Goal: Information Seeking & Learning: Learn about a topic

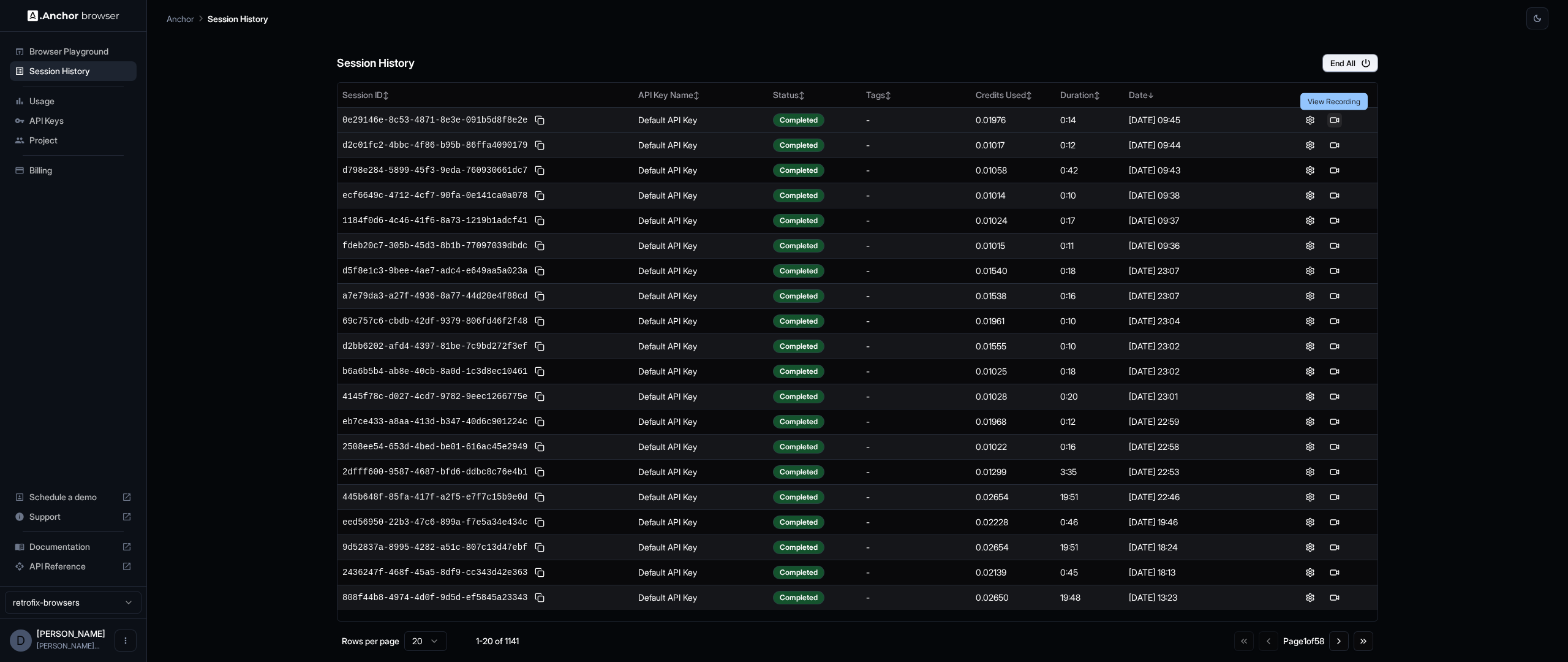
click at [1335, 121] on button at bounding box center [1334, 120] width 14 height 14
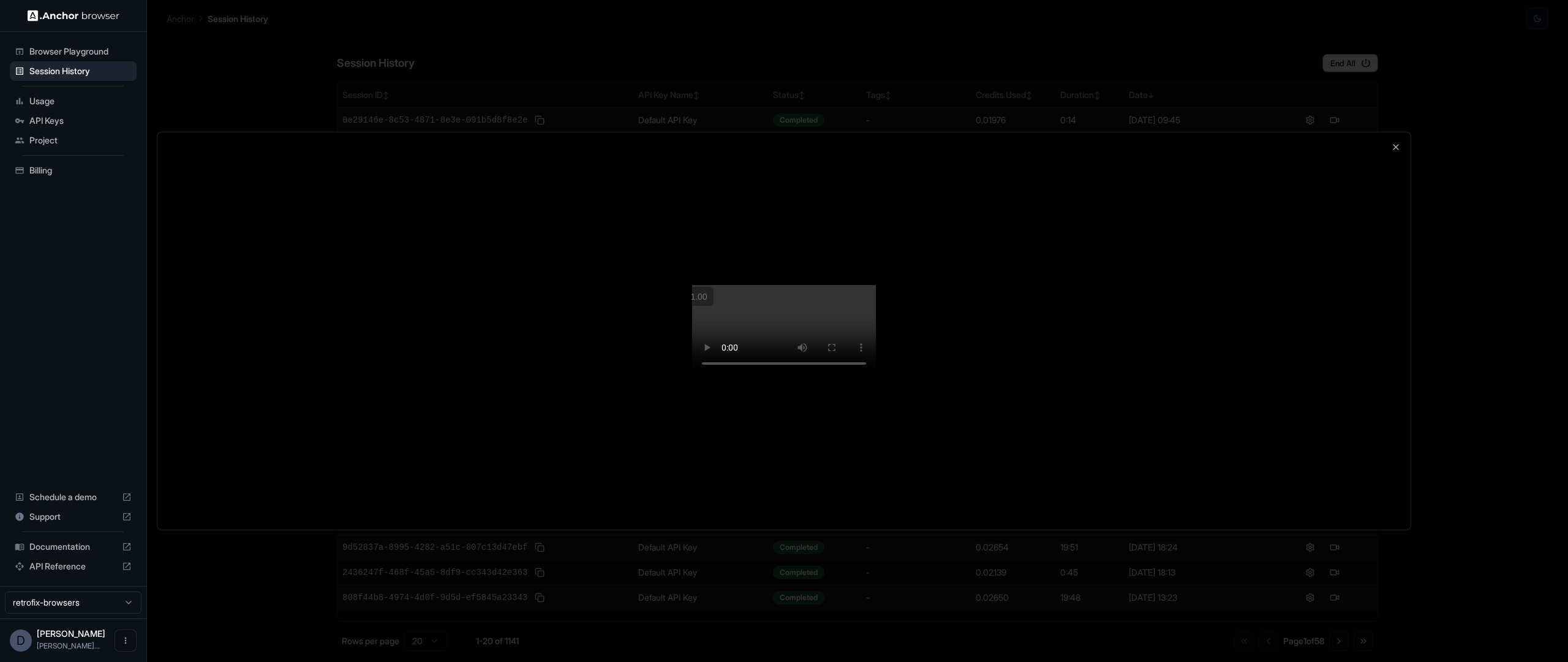
click at [876, 377] on video at bounding box center [784, 331] width 184 height 92
click at [1263, 327] on div at bounding box center [784, 331] width 1253 height 397
click at [1375, 240] on div at bounding box center [784, 331] width 1253 height 397
click at [1383, 133] on div at bounding box center [784, 331] width 1253 height 397
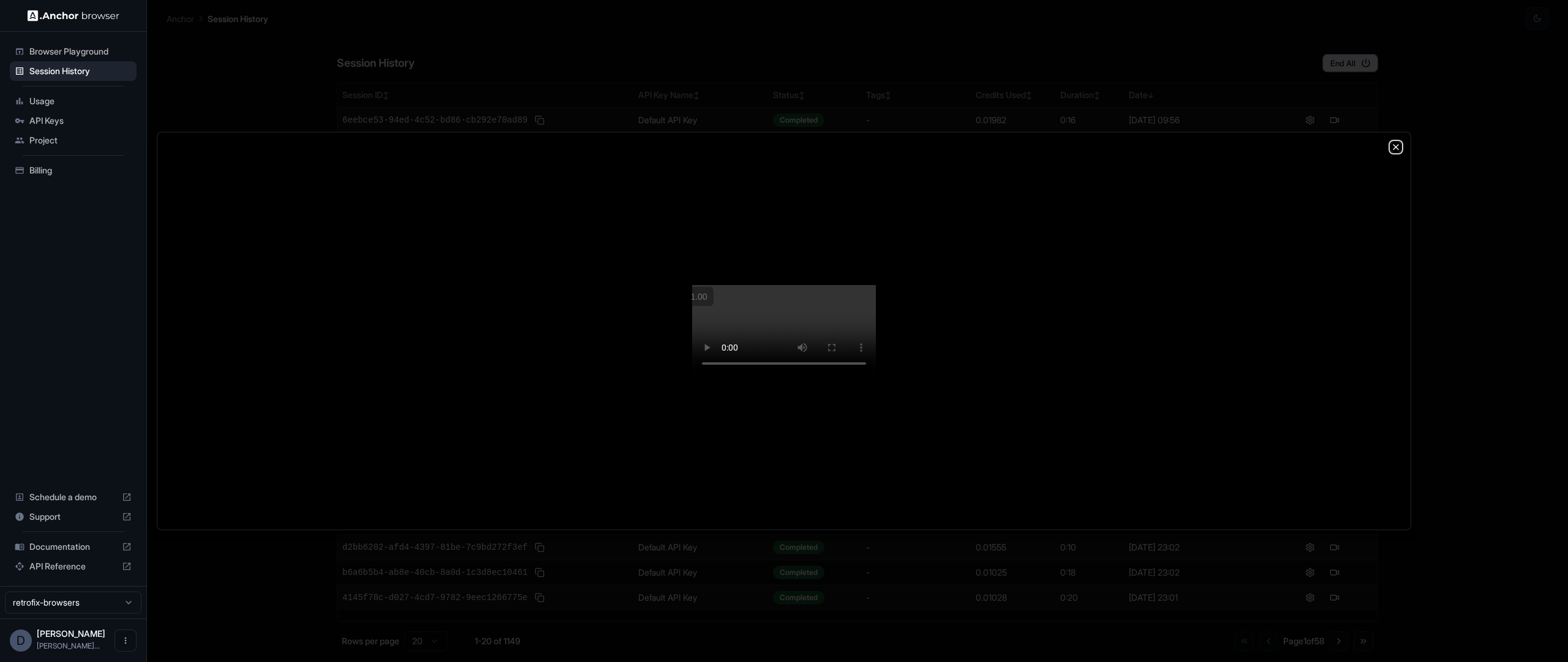
click at [1396, 145] on icon "button" at bounding box center [1396, 147] width 5 height 5
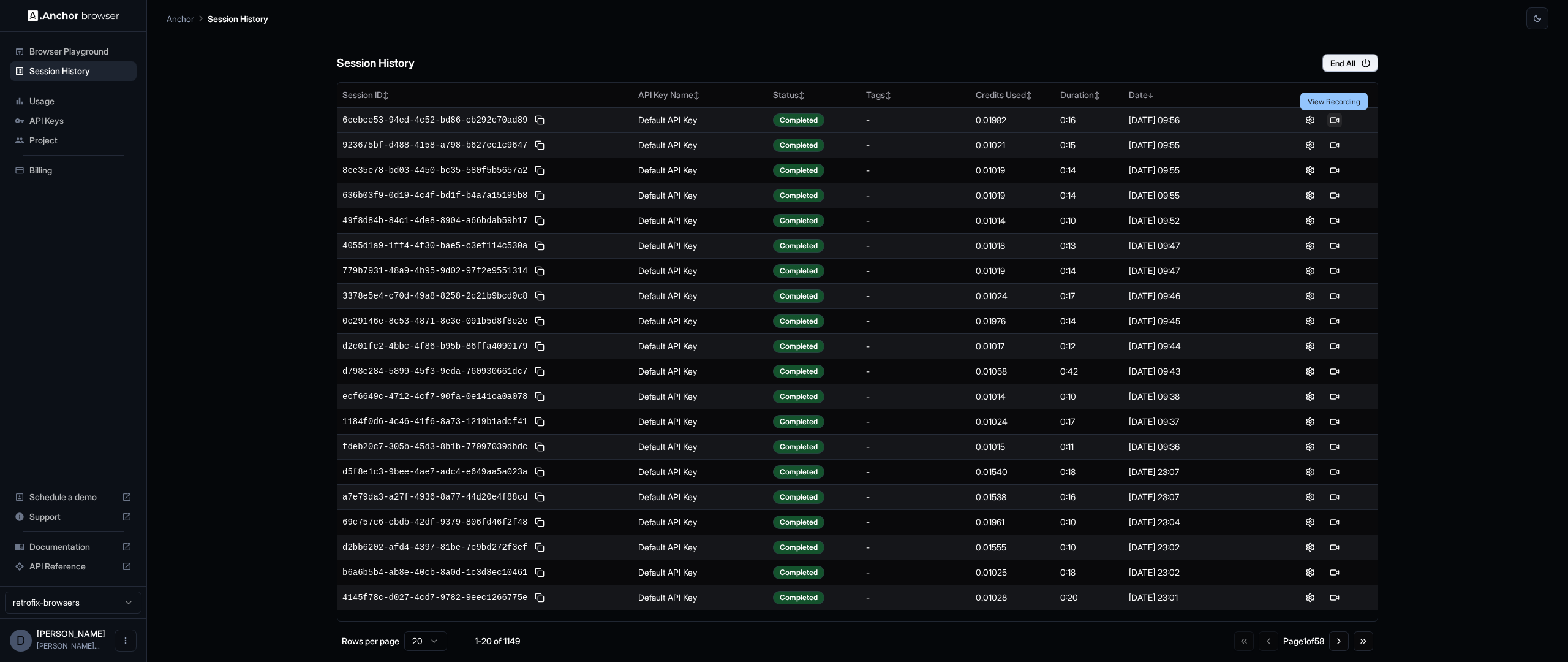
click at [1335, 119] on button at bounding box center [1334, 120] width 14 height 14
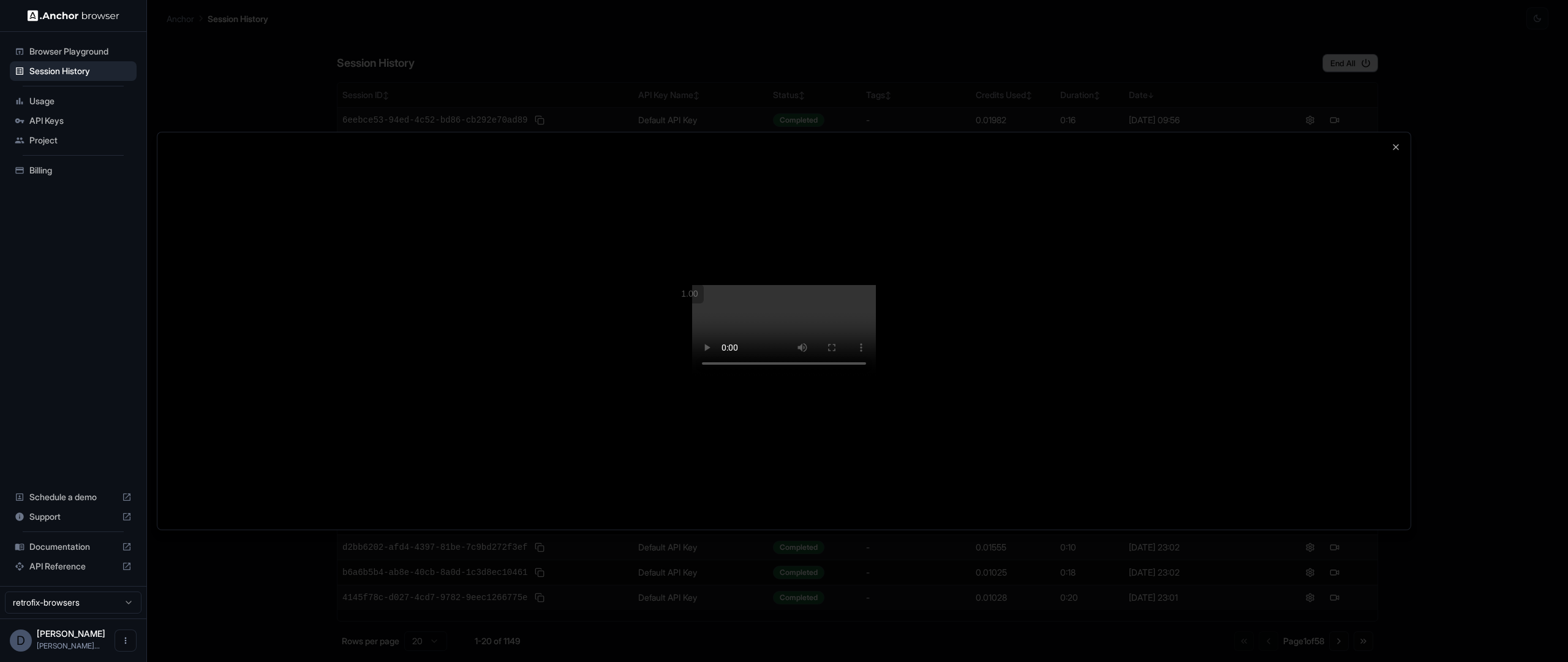
click at [1280, 238] on div at bounding box center [784, 331] width 1253 height 397
click at [1396, 142] on icon "button" at bounding box center [1396, 146] width 10 height 10
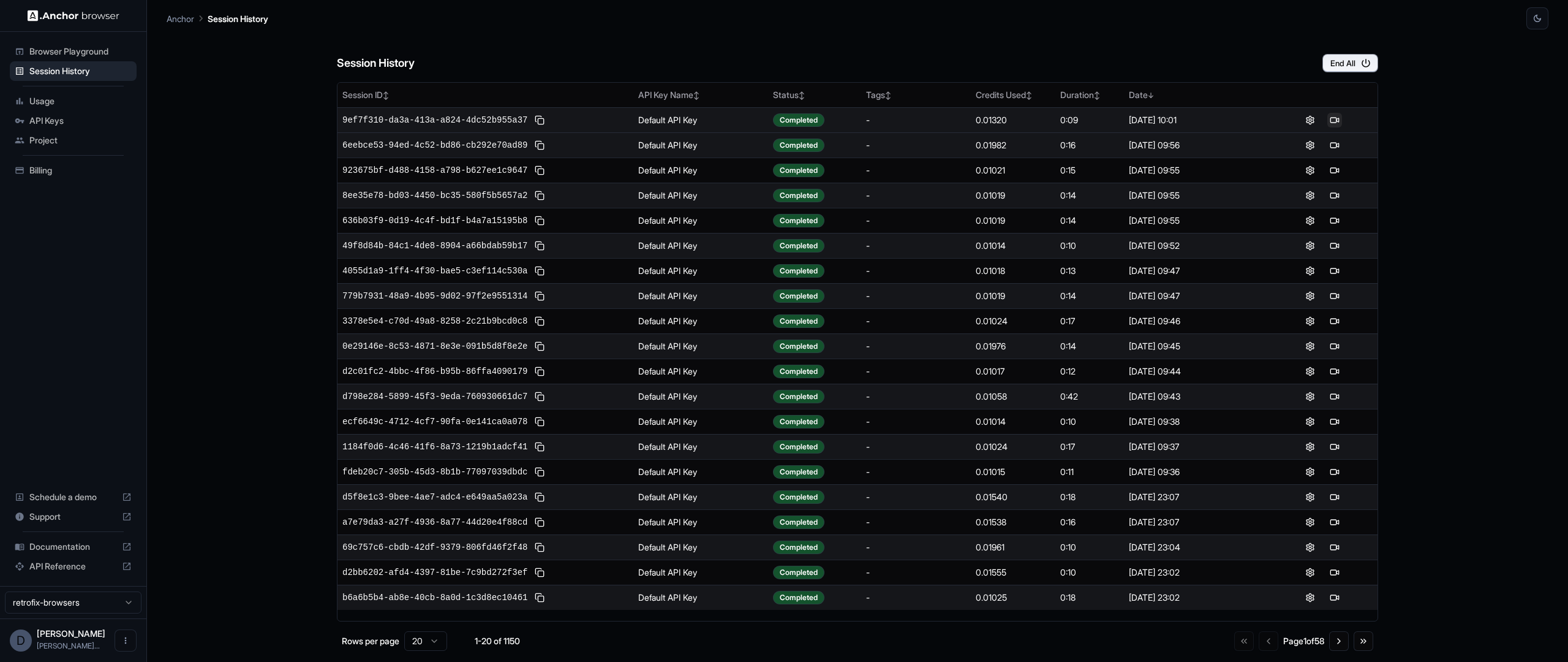
click at [1338, 118] on button at bounding box center [1334, 120] width 14 height 14
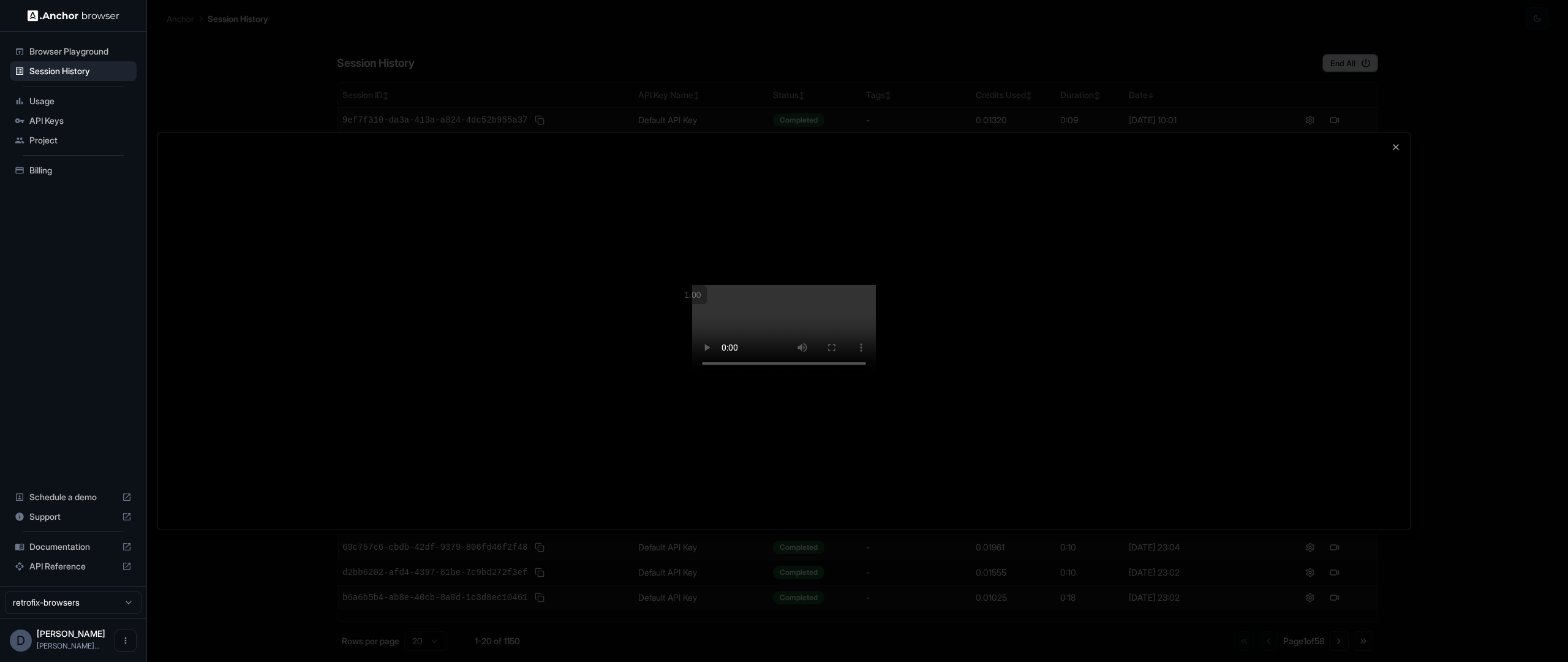
click at [1248, 278] on div at bounding box center [784, 331] width 1253 height 397
click at [1396, 142] on icon "button" at bounding box center [1396, 146] width 10 height 10
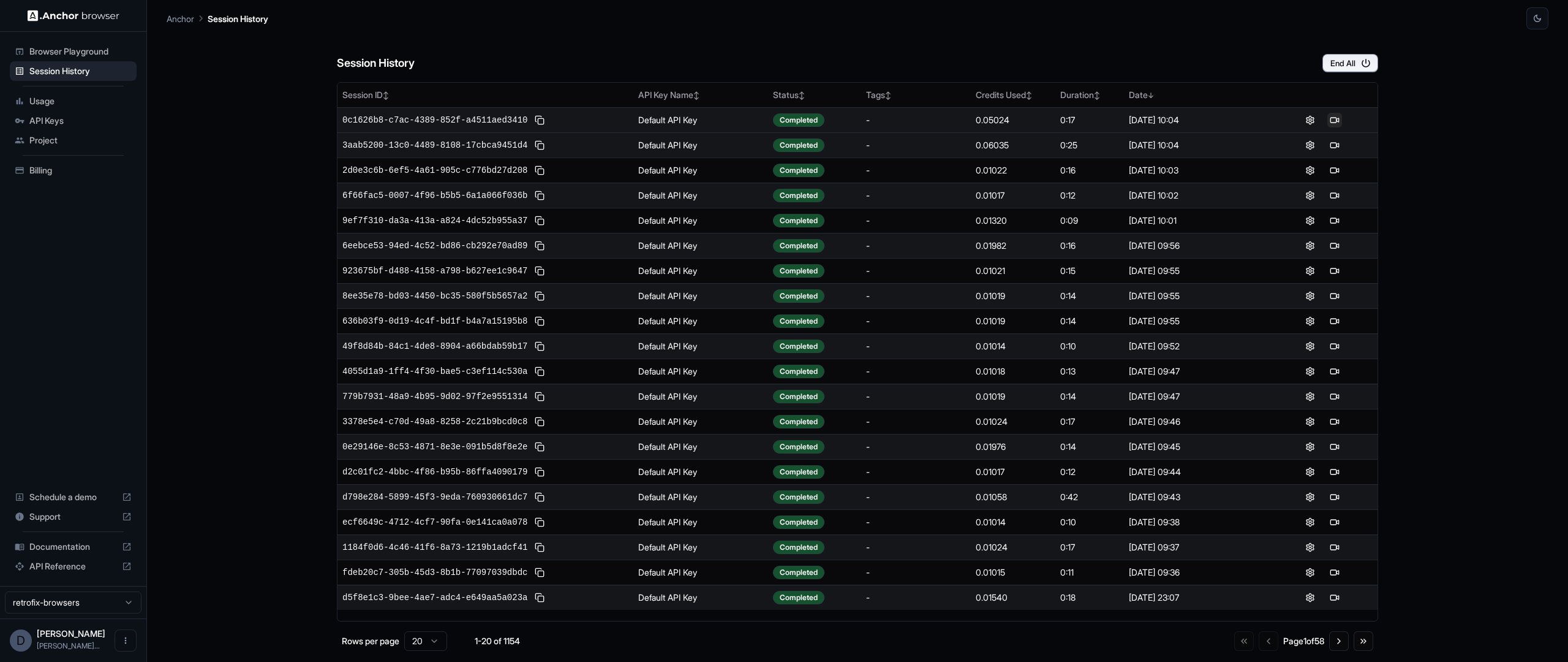
click at [1334, 122] on button at bounding box center [1334, 120] width 14 height 14
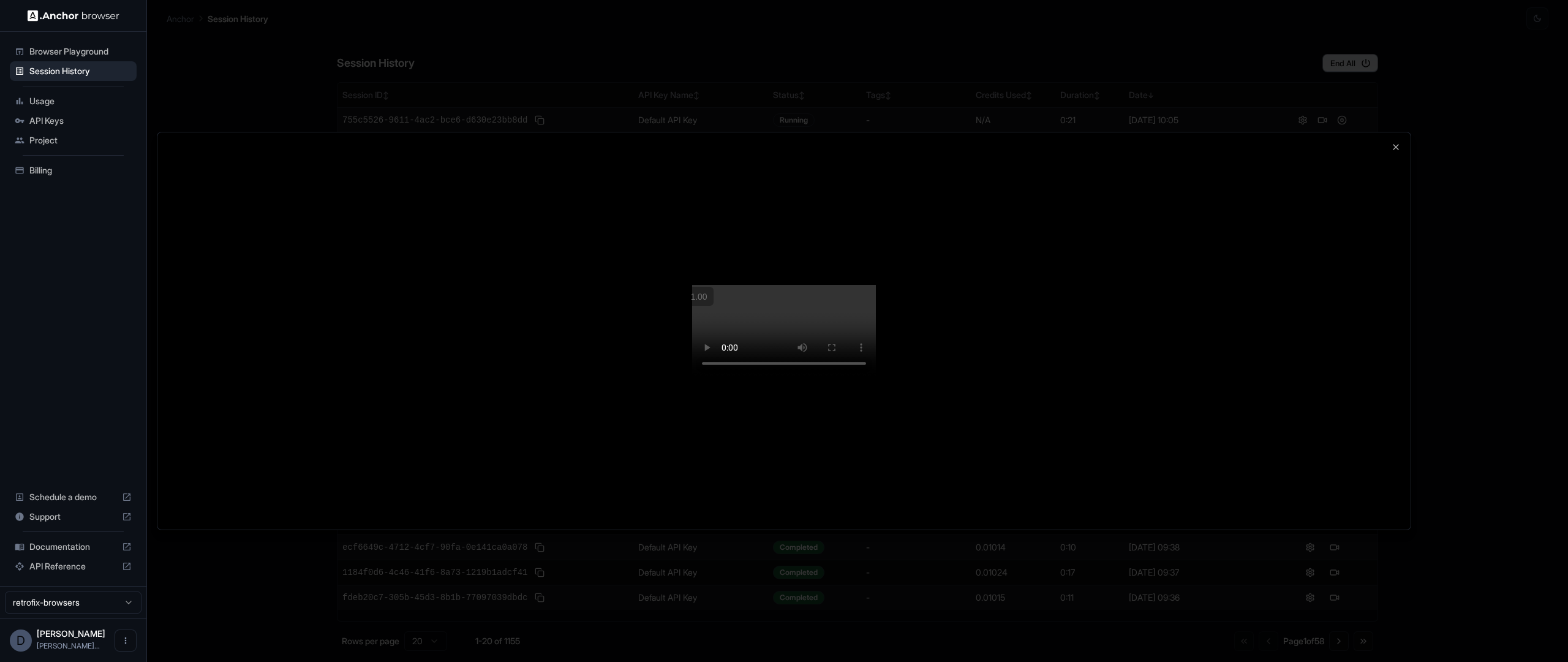
click at [1248, 263] on div at bounding box center [784, 331] width 1253 height 397
click at [1394, 142] on icon "button" at bounding box center [1396, 146] width 10 height 10
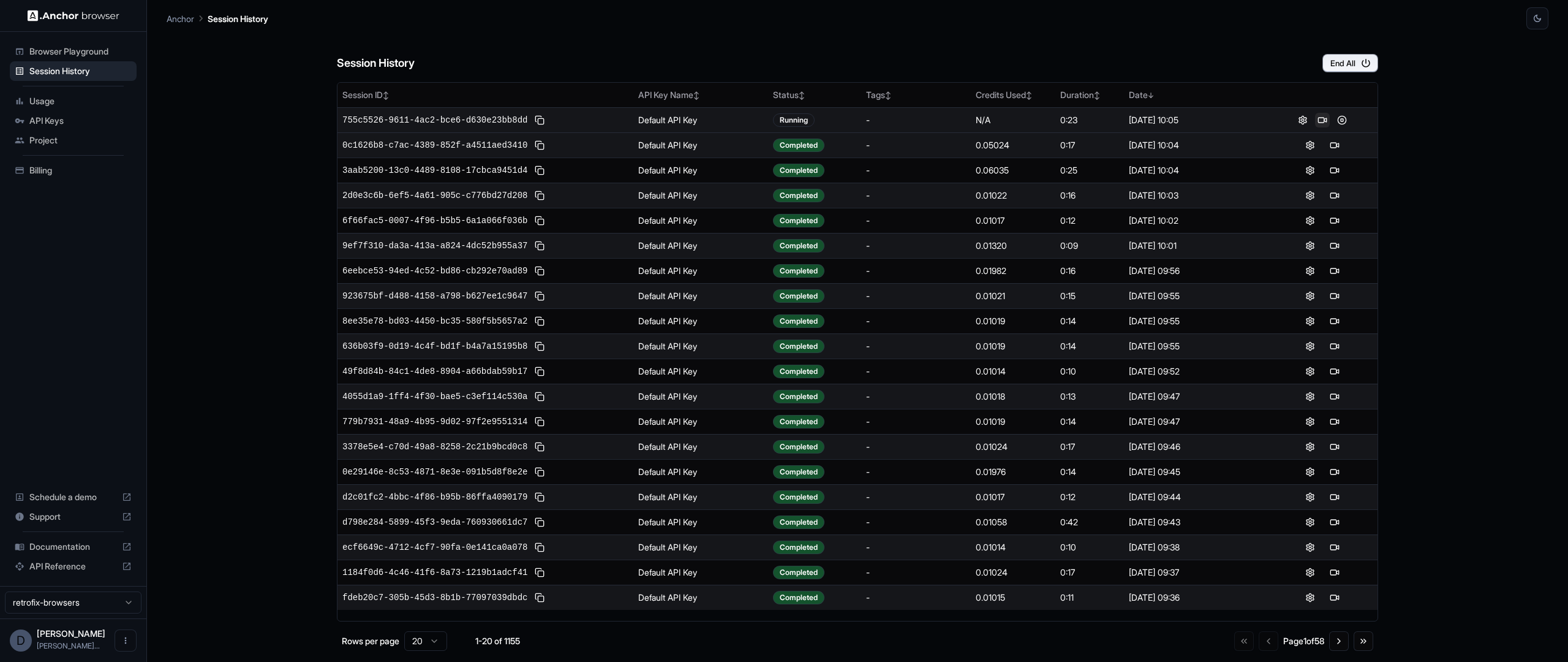
click at [1323, 119] on button at bounding box center [1322, 120] width 14 height 14
click at [1337, 120] on button at bounding box center [1334, 120] width 14 height 14
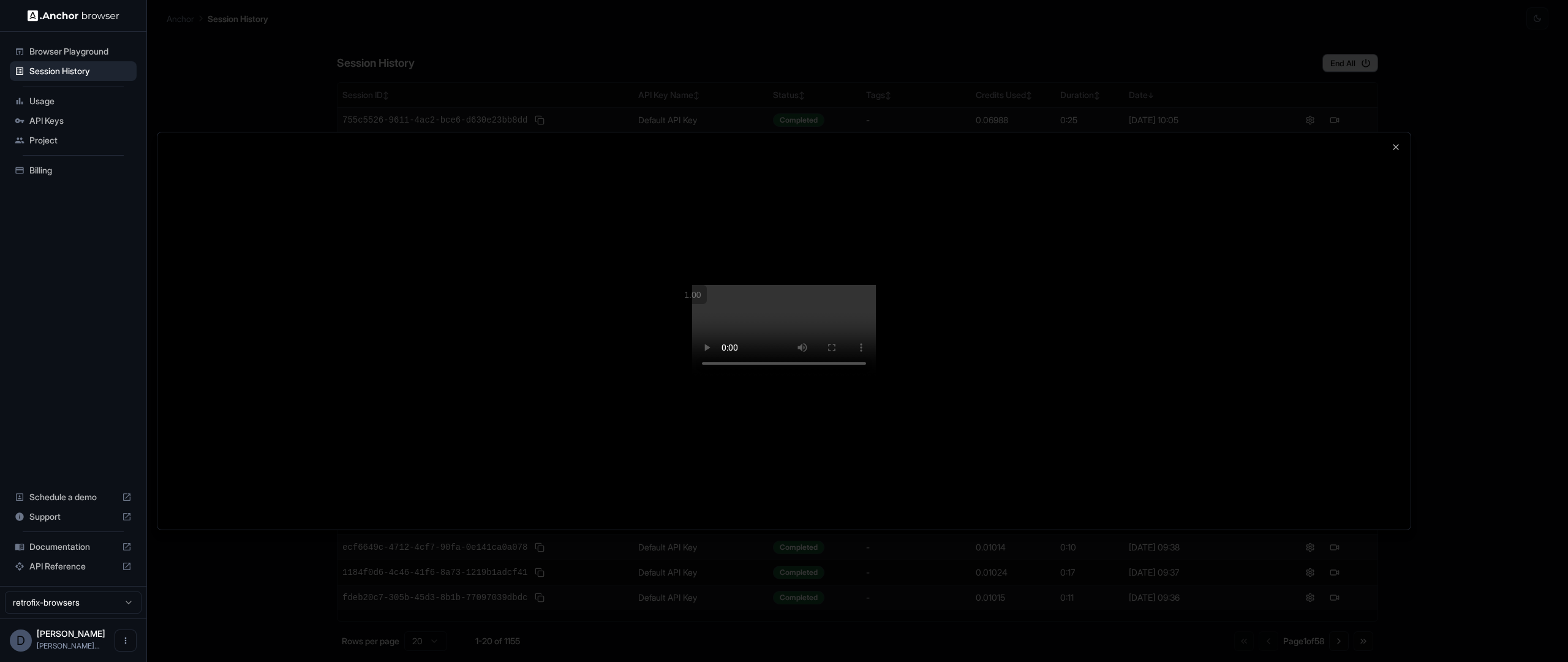
click at [876, 377] on video at bounding box center [784, 331] width 184 height 92
click at [1297, 322] on div at bounding box center [784, 331] width 1253 height 397
click at [1390, 133] on div at bounding box center [784, 331] width 1253 height 397
click at [1394, 145] on icon "button" at bounding box center [1396, 147] width 5 height 5
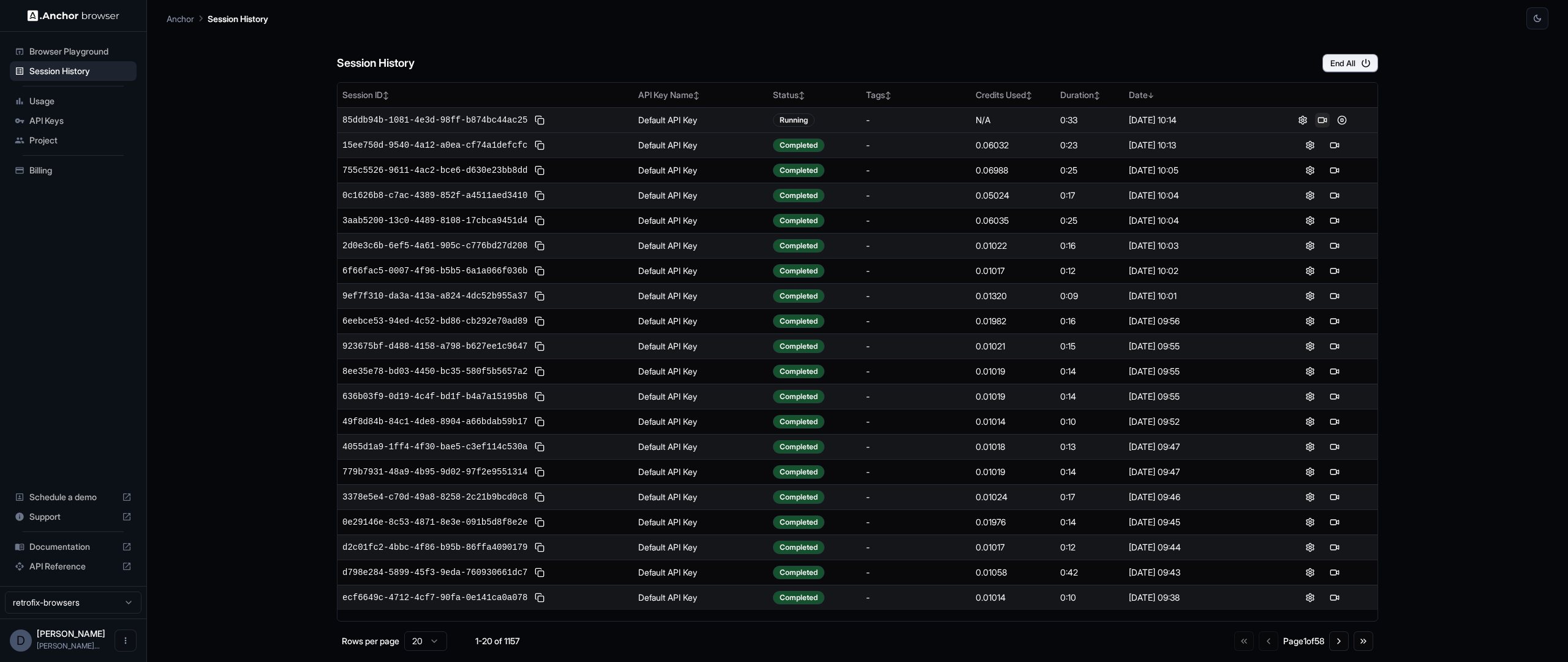
click at [1316, 116] on button at bounding box center [1322, 120] width 14 height 14
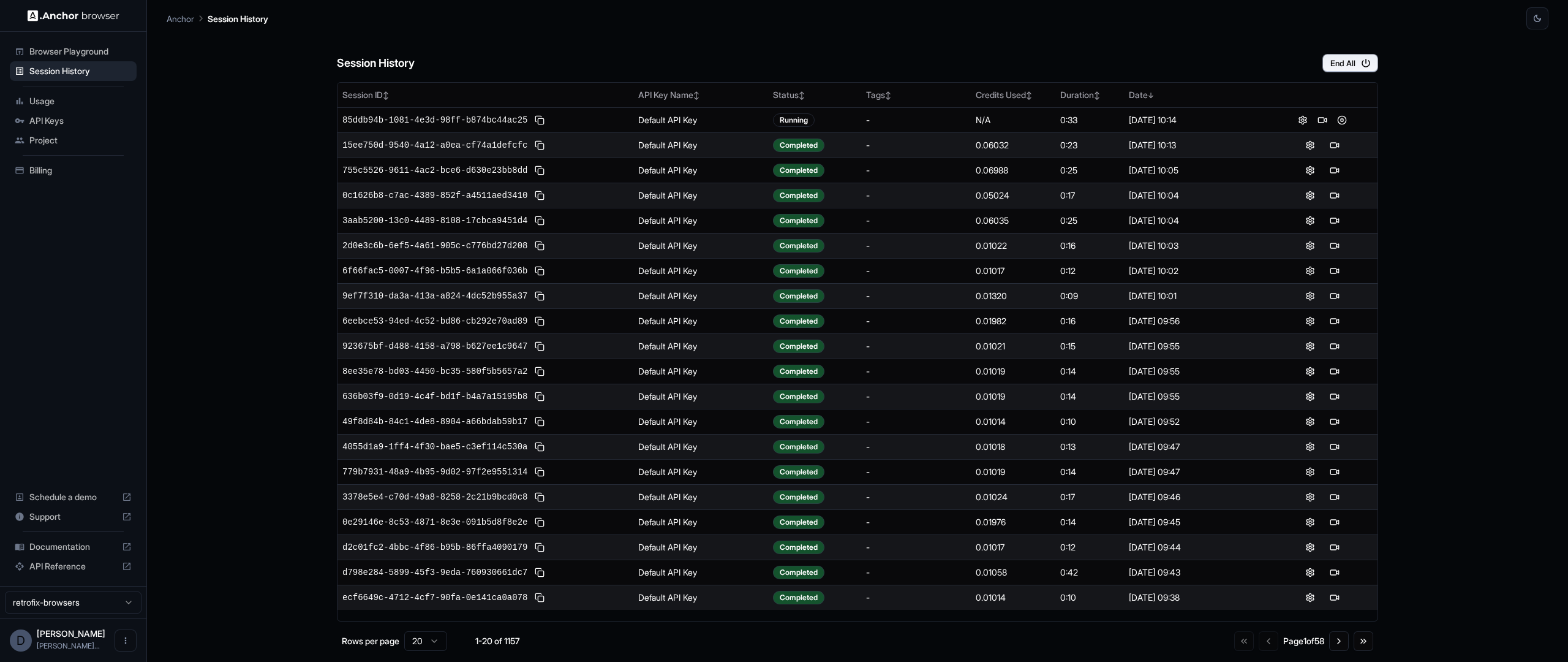
click at [1390, 109] on div "Session History End All Session ID ↕ API Key Name ↕ Status ↕ Tags ↕ Credits Use…" at bounding box center [858, 345] width 1381 height 632
click at [1338, 142] on button at bounding box center [1342, 145] width 14 height 14
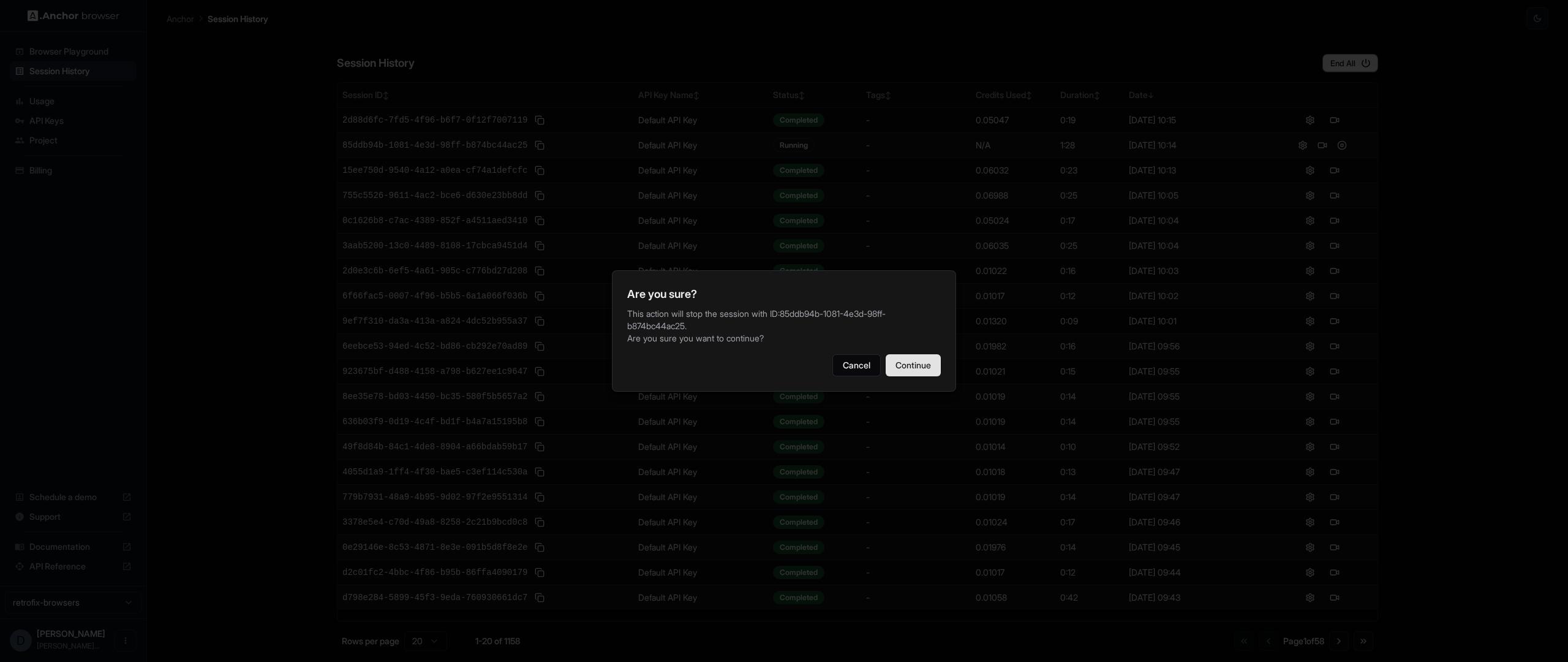
click at [920, 372] on button "Continue" at bounding box center [913, 365] width 55 height 22
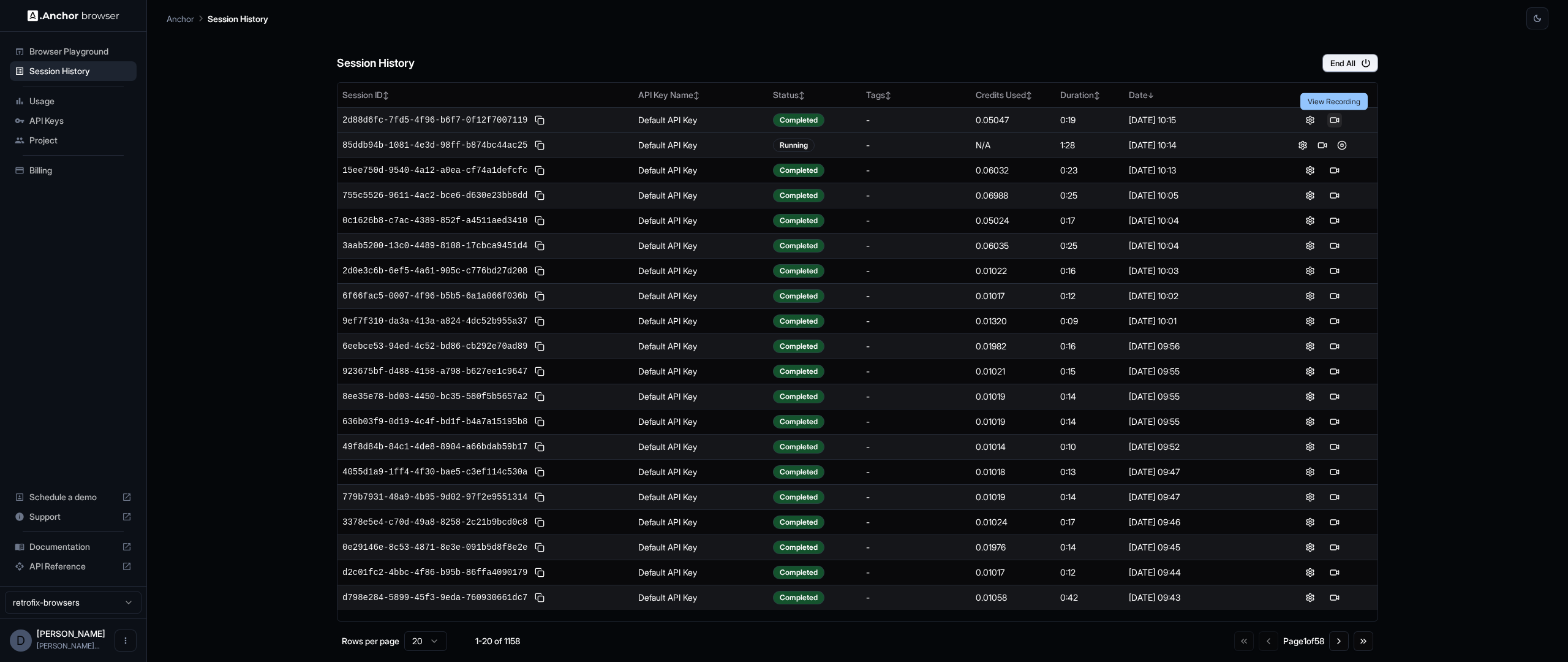
click at [1337, 119] on button at bounding box center [1334, 120] width 14 height 14
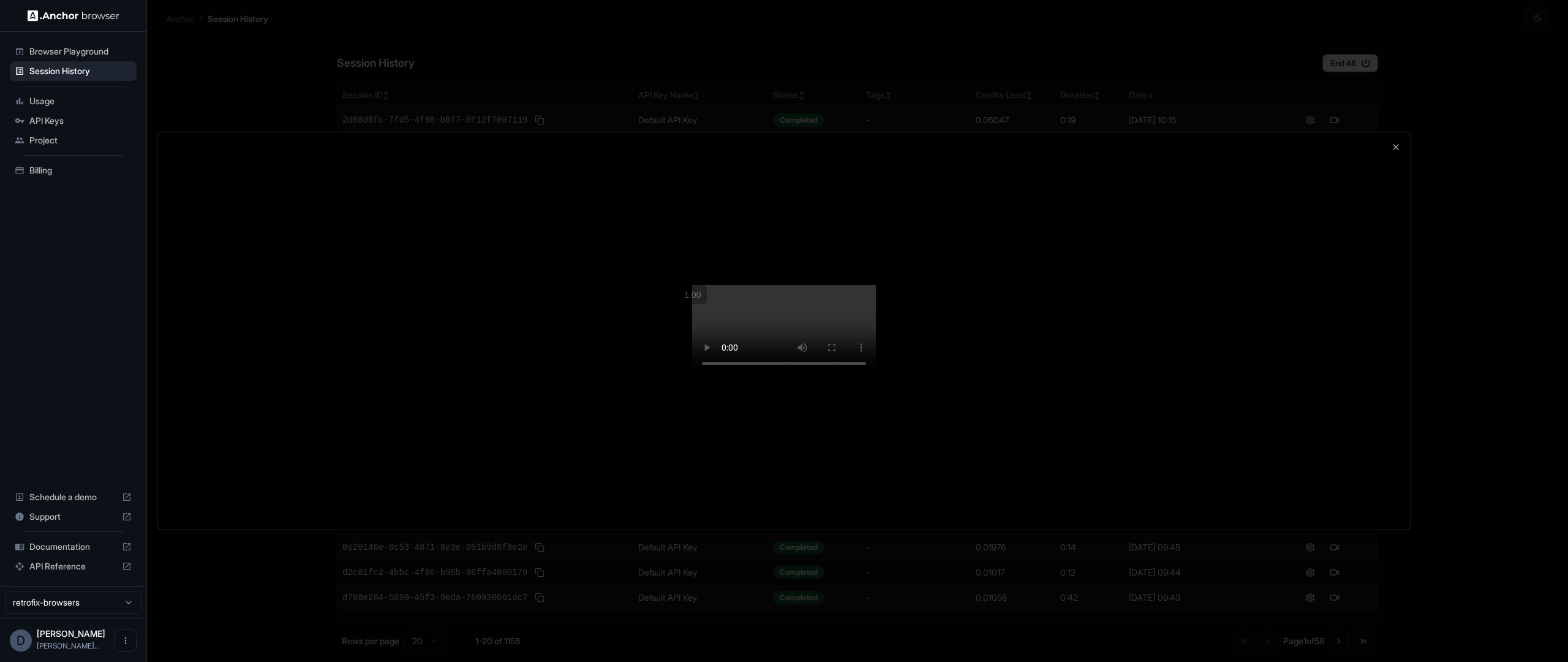
click at [1217, 513] on div at bounding box center [784, 331] width 1253 height 397
click at [359, 296] on div at bounding box center [784, 331] width 1253 height 397
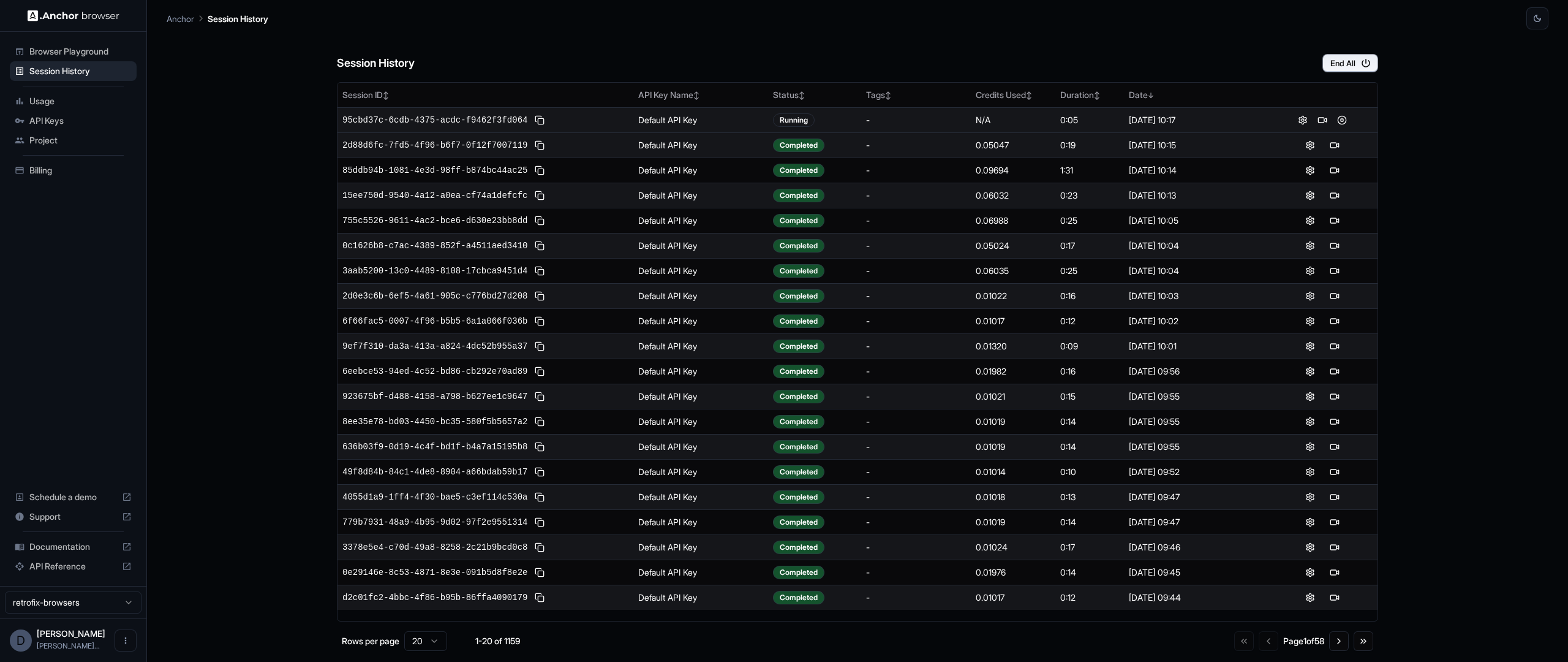
click at [1331, 120] on div at bounding box center [1322, 120] width 100 height 14
click at [1324, 121] on button at bounding box center [1322, 120] width 14 height 14
click at [82, 549] on span "Documentation" at bounding box center [73, 547] width 88 height 12
click at [1321, 117] on button at bounding box center [1322, 120] width 14 height 14
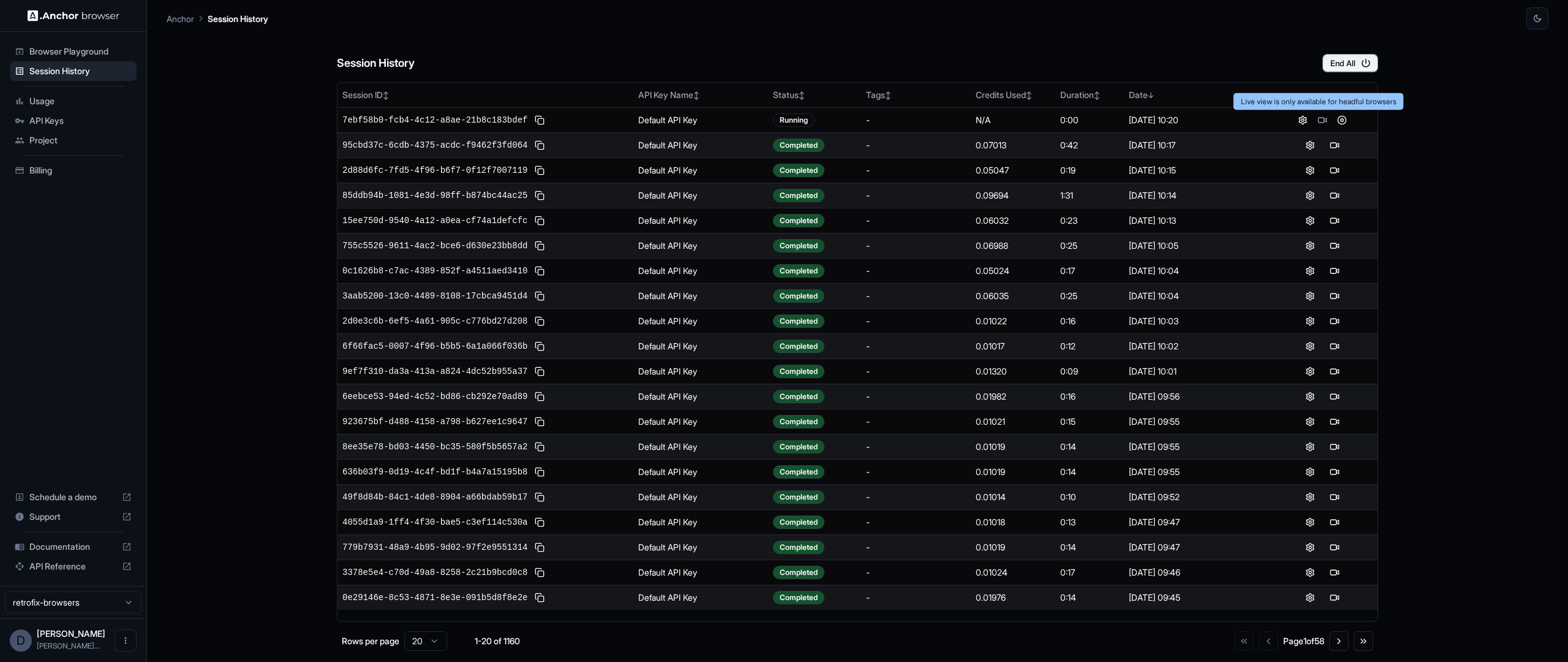
click at [1420, 127] on div "Session History End All Session ID ↕ API Key Name ↕ Status ↕ Tags ↕ Credits Use…" at bounding box center [858, 345] width 1381 height 632
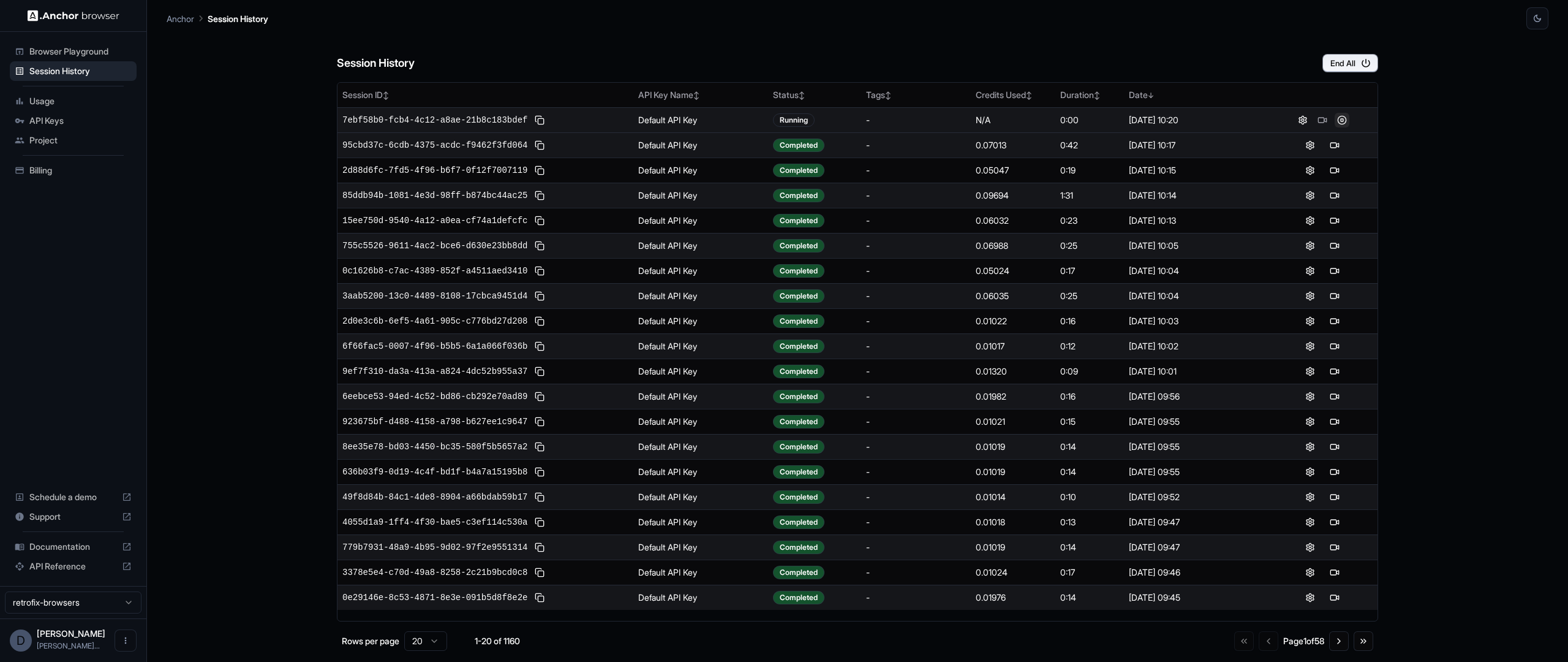
click at [1345, 118] on button at bounding box center [1342, 120] width 14 height 14
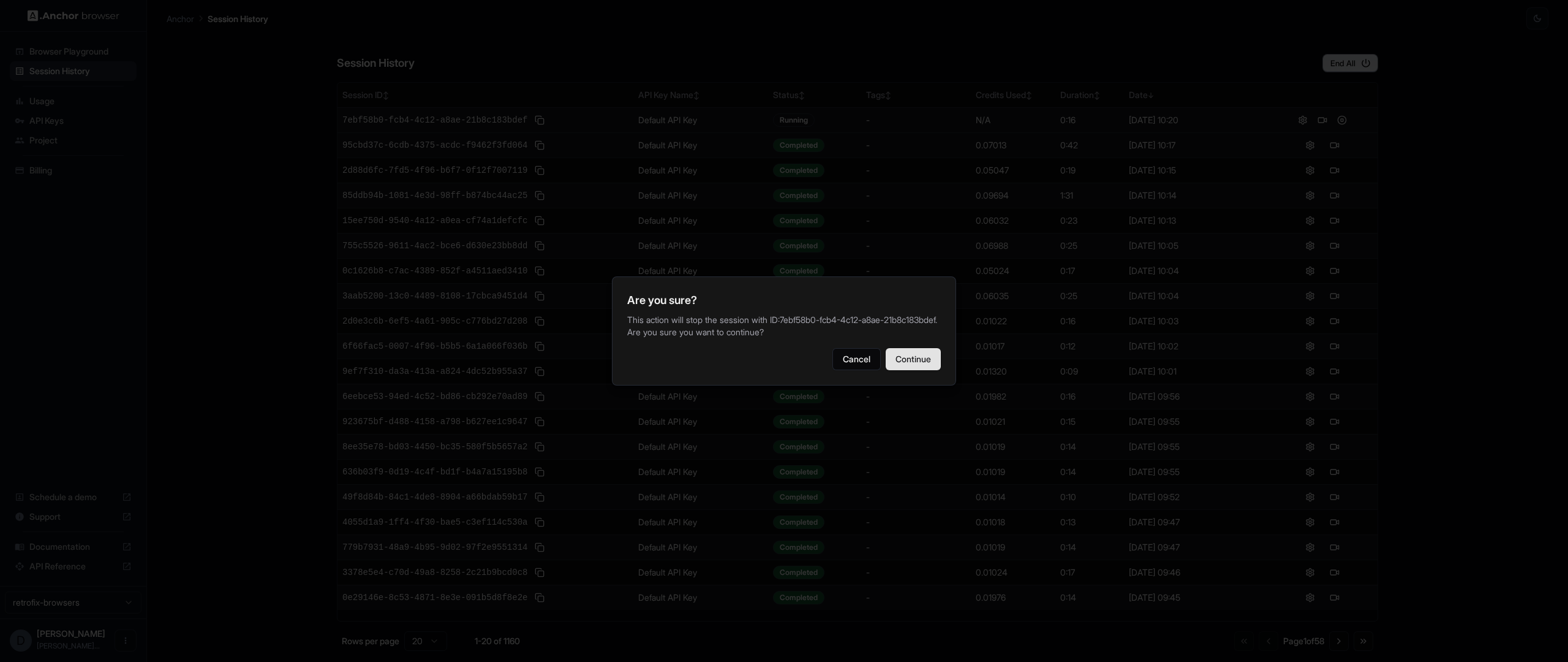
click at [909, 368] on button "Continue" at bounding box center [913, 358] width 55 height 22
